Goal: Communication & Community: Answer question/provide support

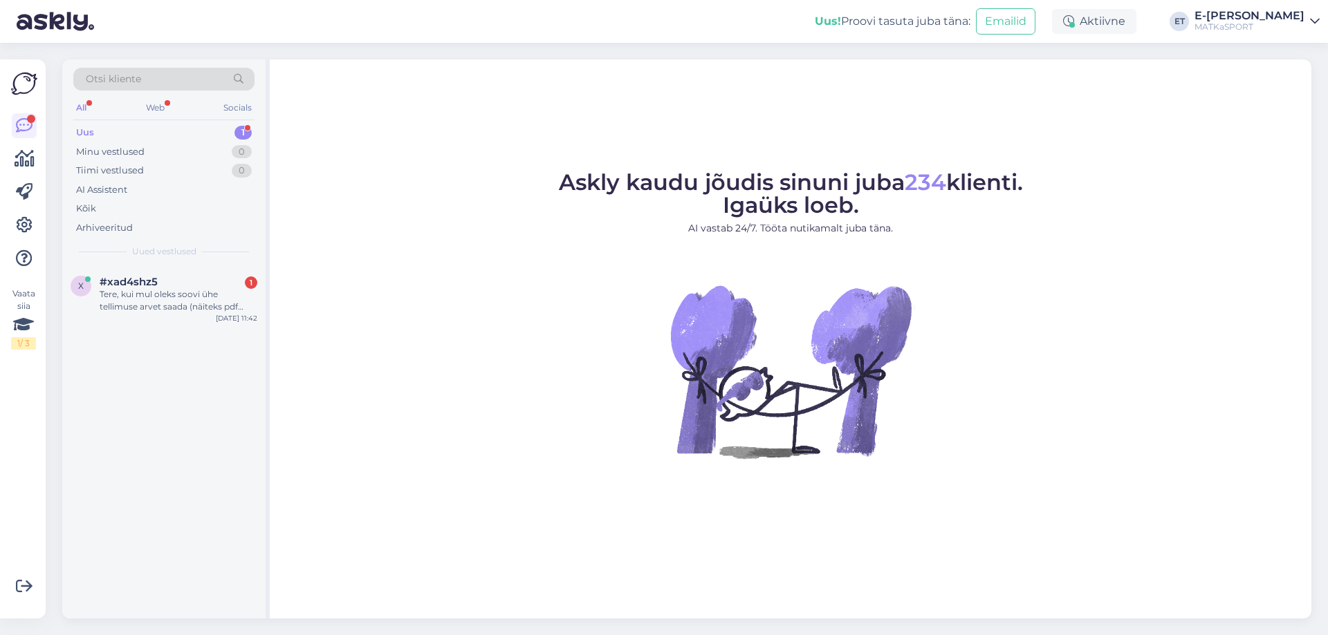
click at [147, 304] on div "Tere, kui mul oleks soovi ühe tellimuse arvet saada (näiteks pdf [PERSON_NAME] …" at bounding box center [179, 300] width 158 height 25
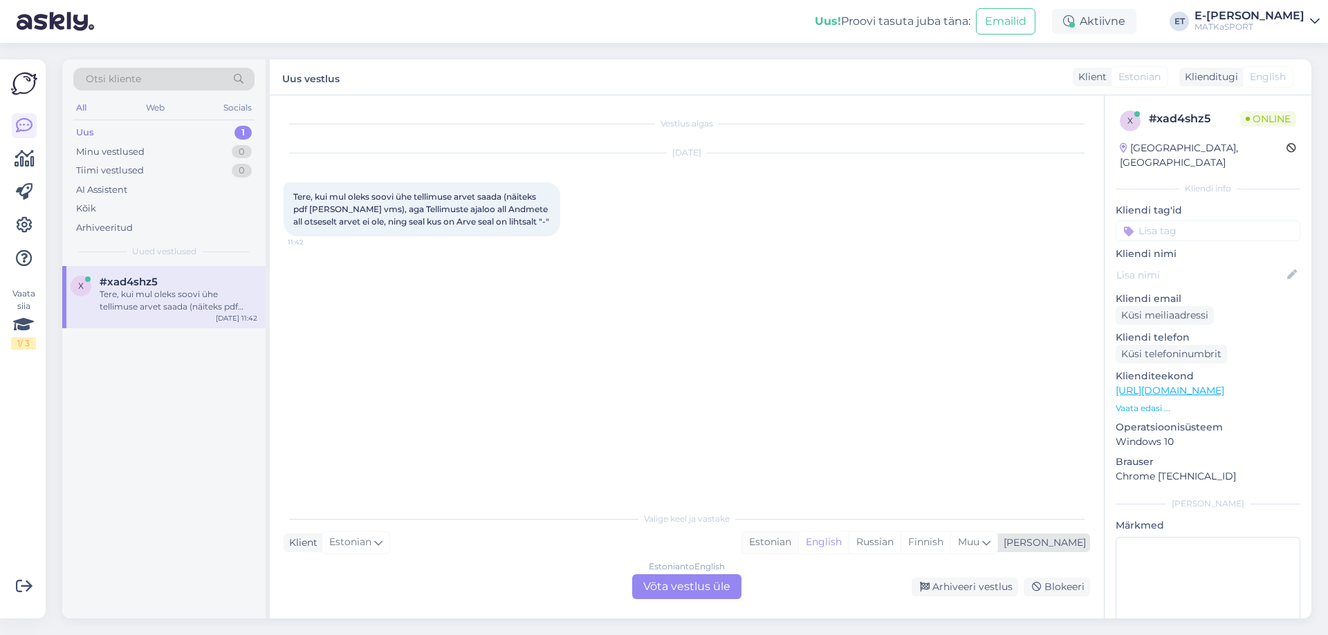
click at [798, 543] on div "Estonian" at bounding box center [770, 542] width 56 height 21
click at [679, 586] on div "Estonian to Estonian Võta vestlus üle" at bounding box center [686, 587] width 109 height 25
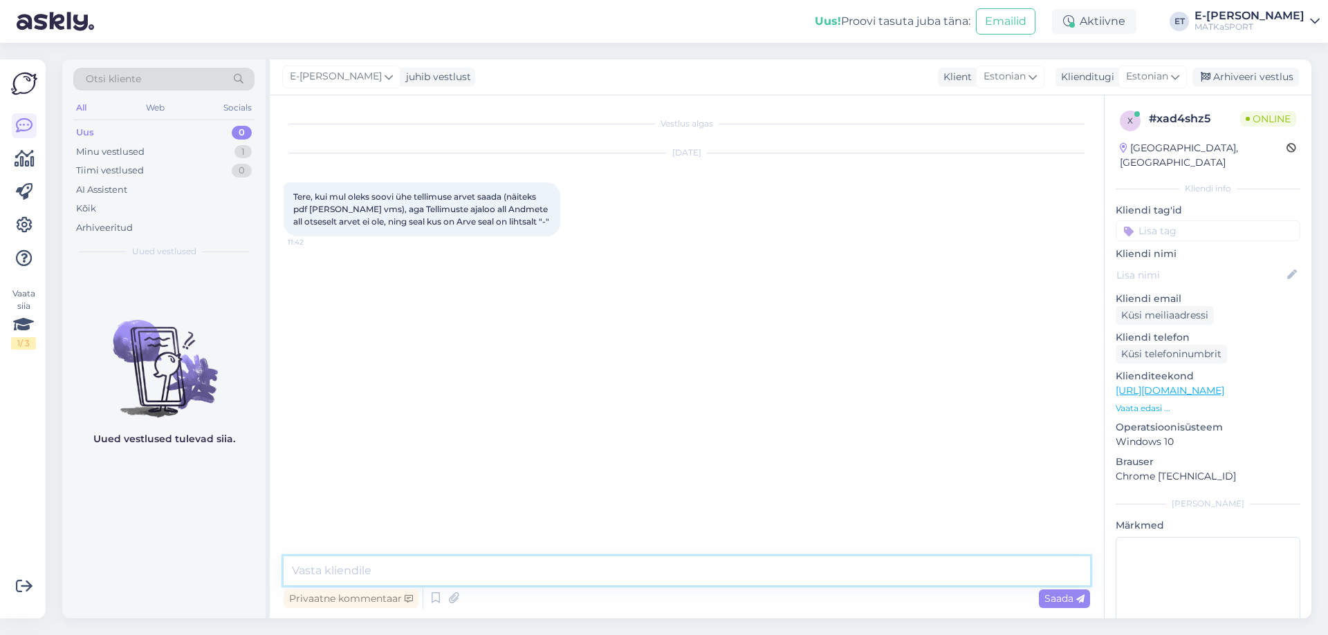
click at [445, 569] on textarea at bounding box center [686, 571] width 806 height 29
type textarea "Tere! Selleks kirjutage meile palun [EMAIL_ADDRESS][DOMAIN_NAME] [PERSON_NAME] …"
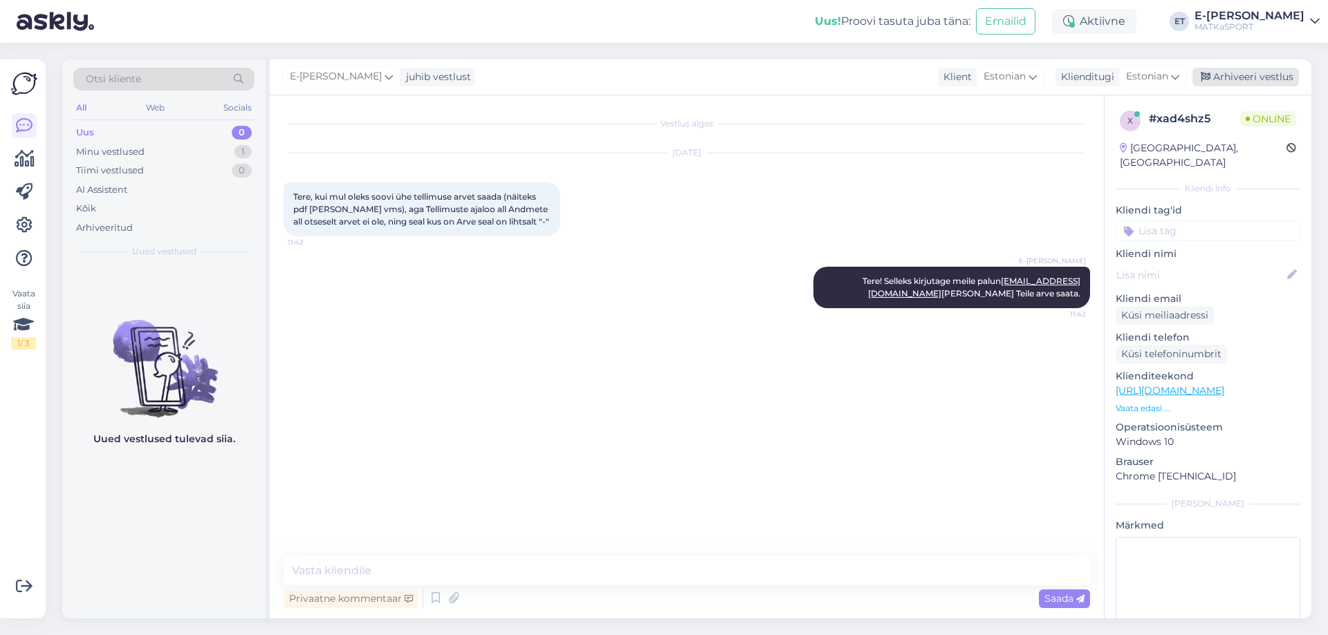
click at [1250, 73] on div "Arhiveeri vestlus" at bounding box center [1245, 77] width 106 height 19
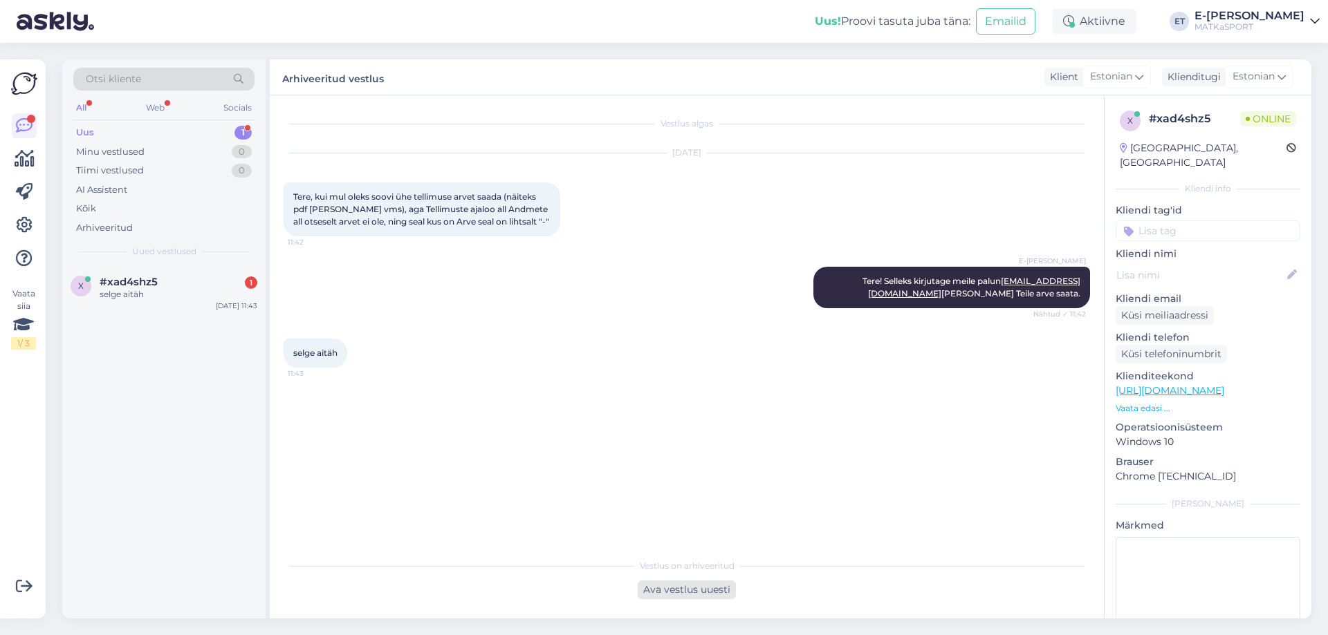
click at [694, 591] on div "Ava vestlus uuesti" at bounding box center [686, 590] width 98 height 19
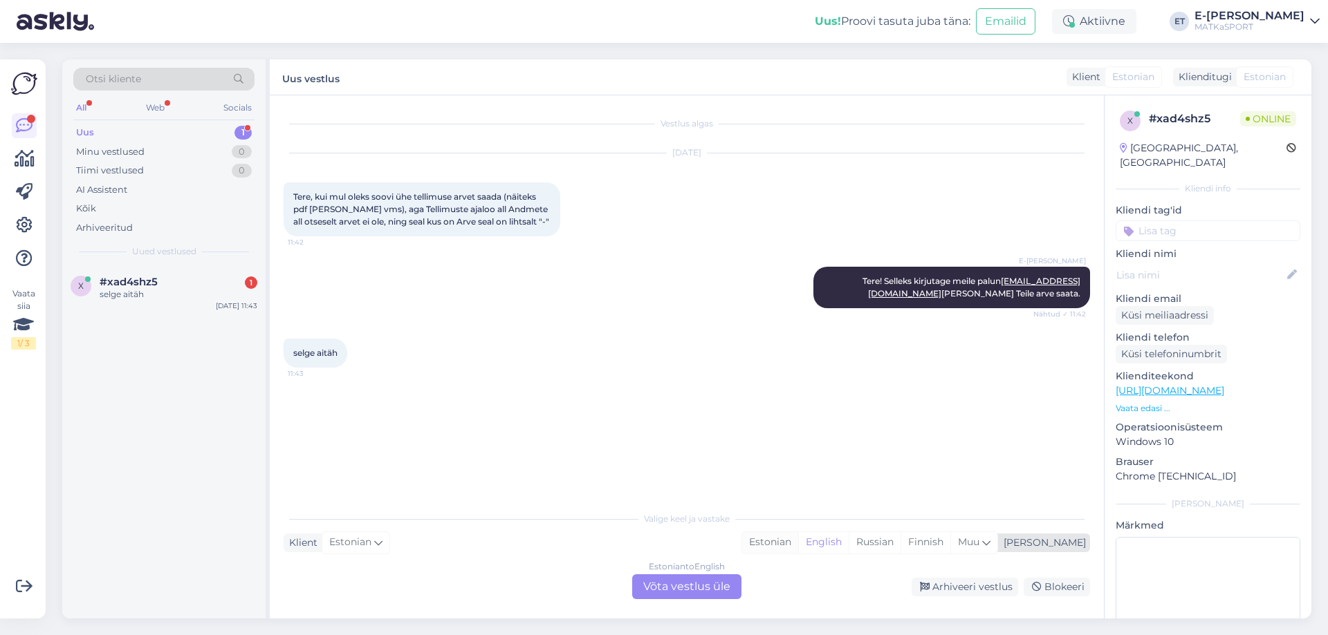
click at [798, 543] on div "Estonian" at bounding box center [770, 542] width 56 height 21
click at [697, 591] on div "Estonian to Estonian Võta vestlus üle" at bounding box center [686, 587] width 109 height 25
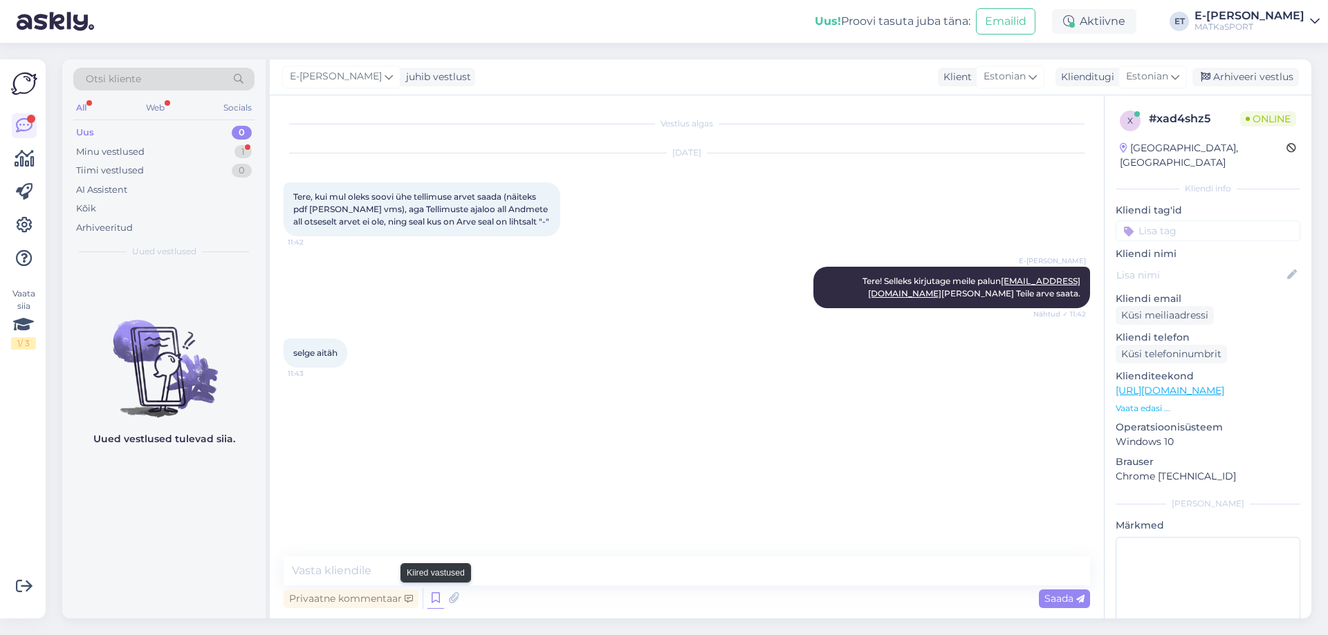
click at [431, 593] on icon at bounding box center [435, 598] width 17 height 21
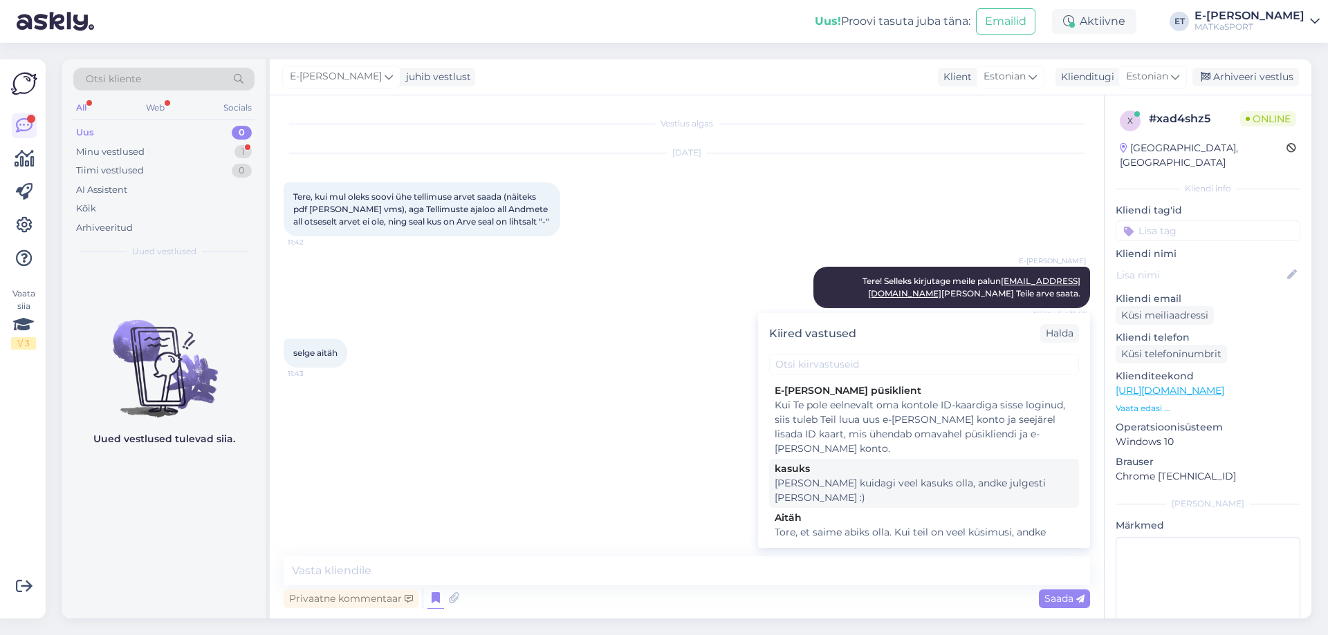
click at [863, 485] on div "[PERSON_NAME] kuidagi veel kasuks olla, andke julgesti [PERSON_NAME] :)" at bounding box center [923, 490] width 299 height 29
type textarea "[PERSON_NAME] kuidagi veel kasuks olla, andke julgesti [PERSON_NAME] :)"
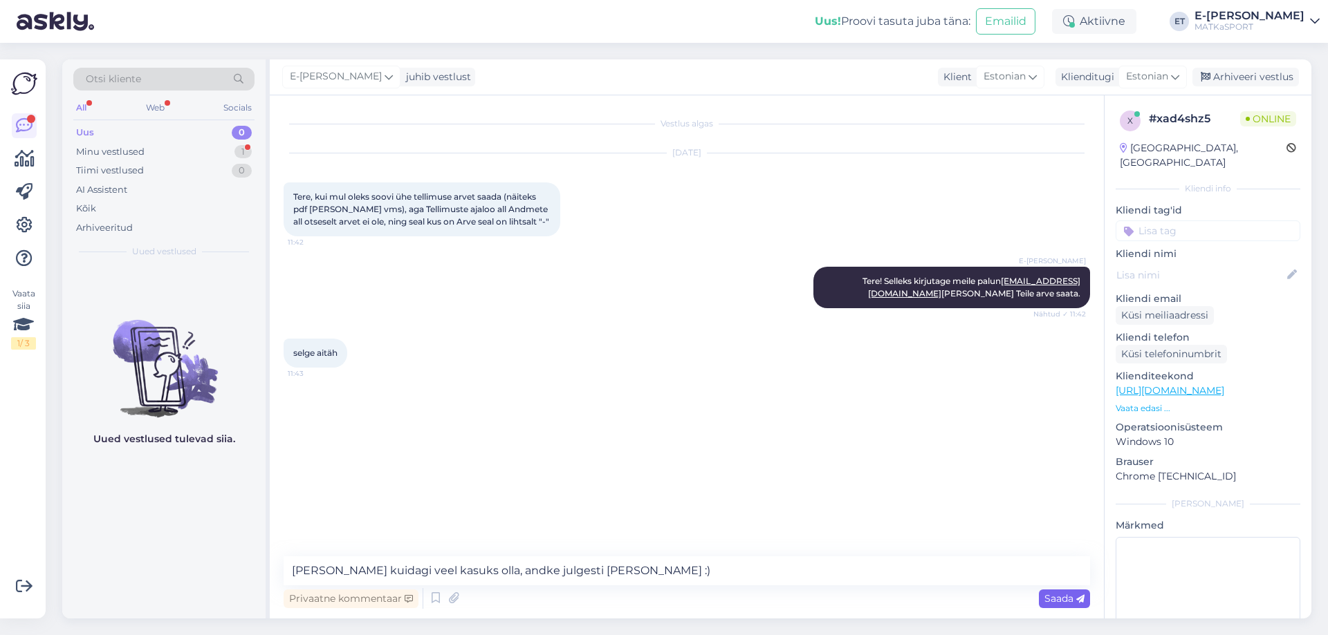
click at [1052, 595] on span "Saada" at bounding box center [1064, 599] width 40 height 12
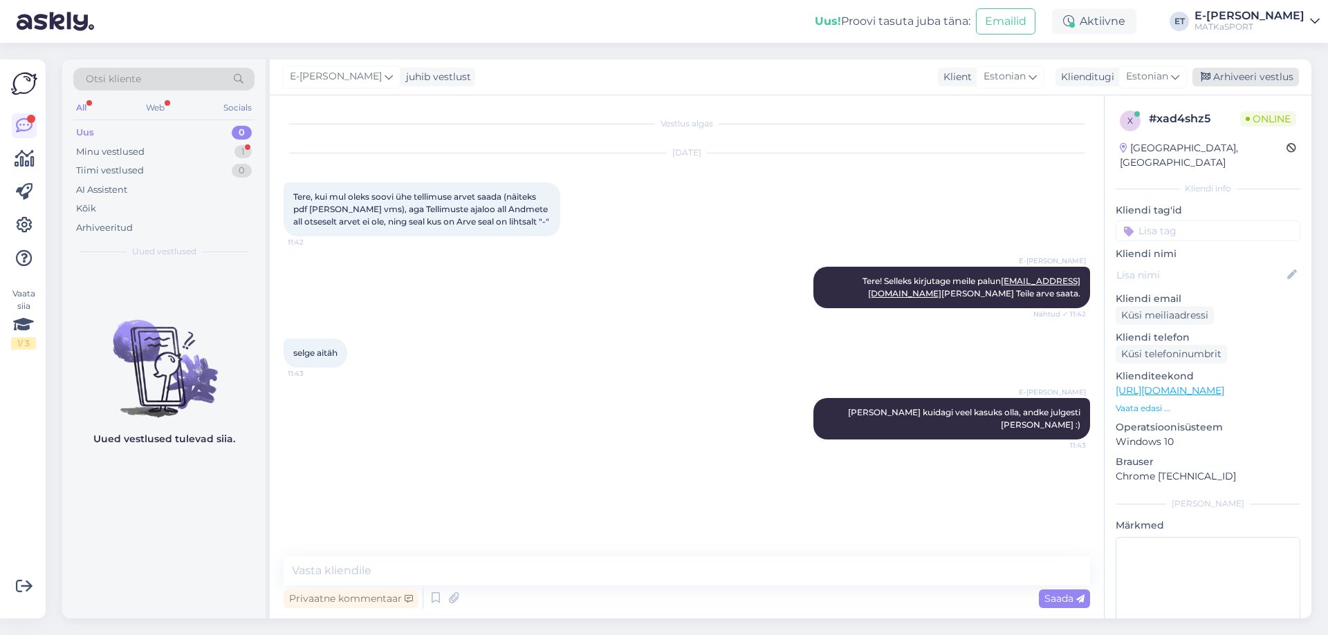
click at [1231, 77] on div "Arhiveeri vestlus" at bounding box center [1245, 77] width 106 height 19
